Goal: Information Seeking & Learning: Understand process/instructions

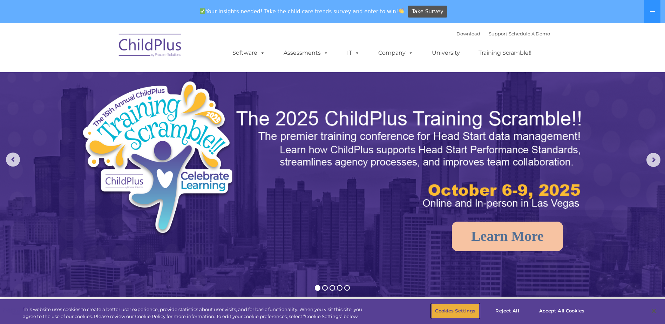
click at [459, 310] on button "Cookies Settings" at bounding box center [455, 311] width 48 height 15
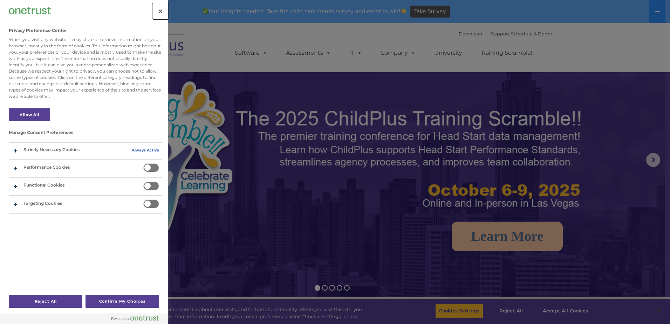
select select "MEDIUM"
click at [156, 7] on button "Close" at bounding box center [160, 11] width 15 height 15
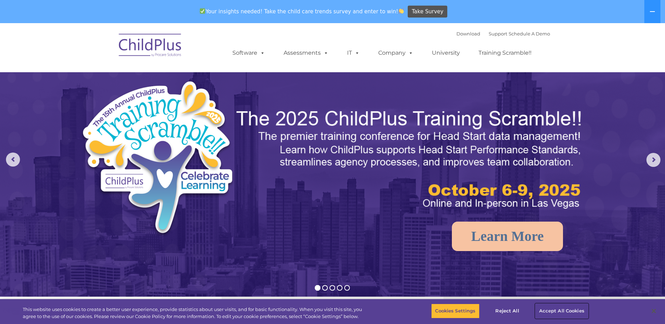
click at [553, 311] on button "Accept All Cookies" at bounding box center [561, 311] width 53 height 15
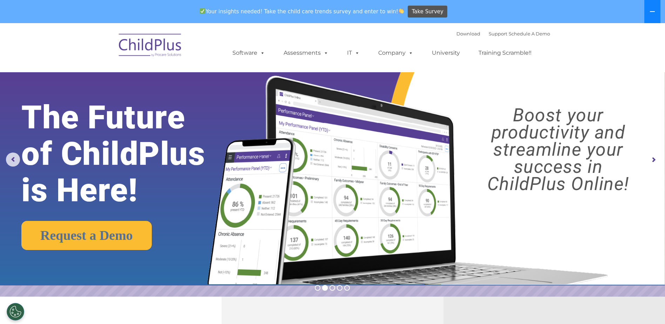
click at [651, 11] on icon at bounding box center [652, 11] width 5 height 1
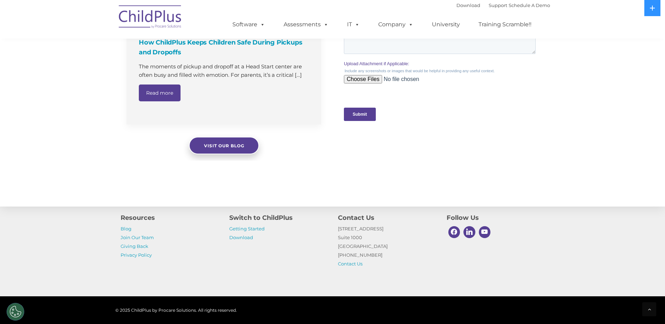
scroll to position [692, 0]
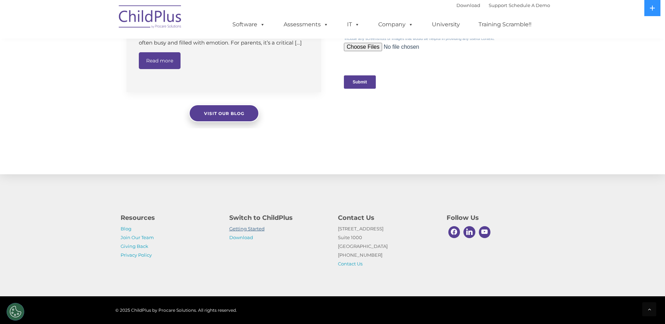
click at [245, 230] on link "Getting Started" at bounding box center [246, 229] width 35 height 6
